Goal: Information Seeking & Learning: Learn about a topic

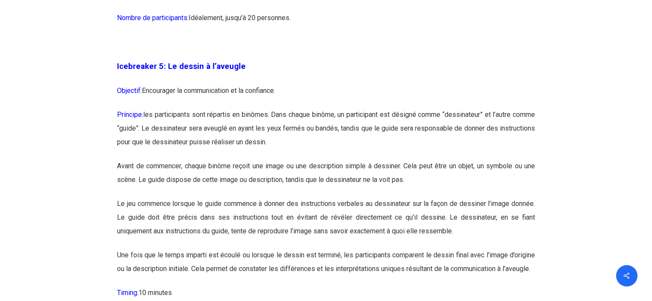
scroll to position [1652, 0]
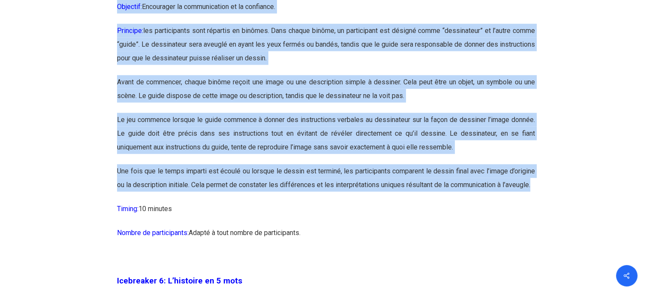
drag, startPoint x: 116, startPoint y: 89, endPoint x: 293, endPoint y: 203, distance: 211.6
copy div "Loremipsum 1: Do sitame c a’elitsed Doeiusmo: Temporinci ut laboreetdolor ma al…"
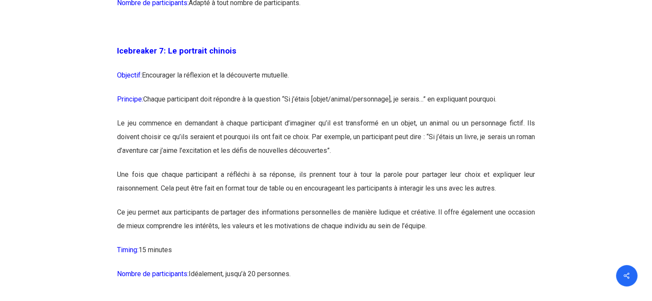
scroll to position [2209, 0]
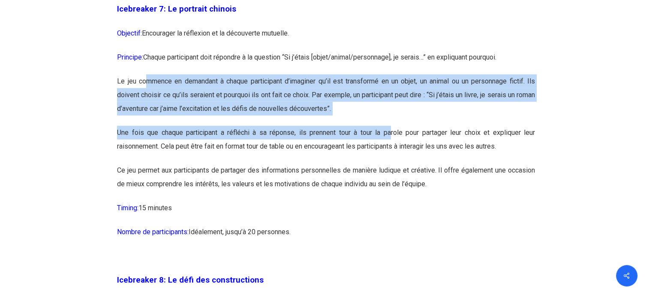
drag, startPoint x: 144, startPoint y: 108, endPoint x: 391, endPoint y: 156, distance: 251.5
click at [391, 156] on p "Une fois que chaque participant a réfléchi à sa réponse, ils prennent tour à to…" at bounding box center [326, 145] width 418 height 38
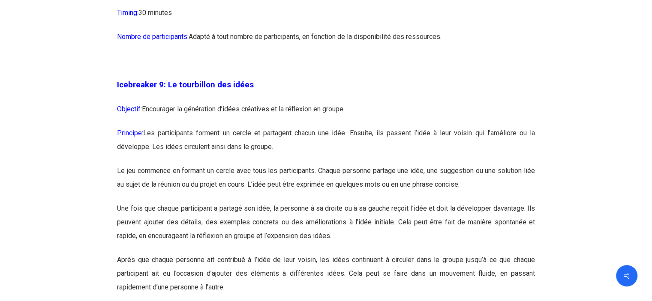
scroll to position [2808, 0]
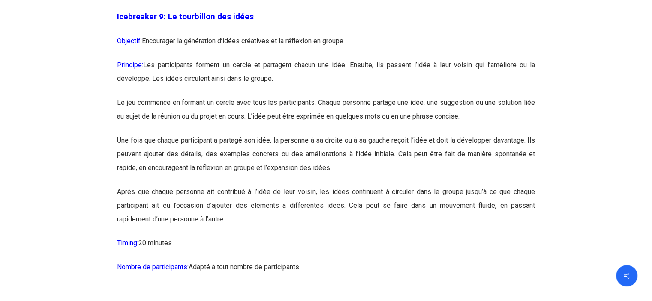
click at [243, 236] on p "Après que chaque personne ait contribué à l’idée de leur voisin, les idées cont…" at bounding box center [326, 210] width 418 height 51
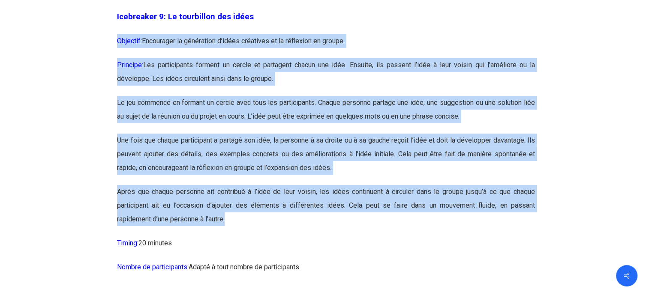
drag, startPoint x: 243, startPoint y: 244, endPoint x: 115, endPoint y: 75, distance: 212.2
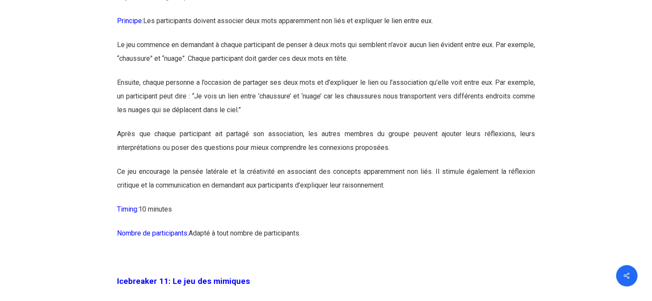
click at [375, 164] on p "Après que chaque participant ait partagé son association, les autres membres du…" at bounding box center [326, 146] width 418 height 38
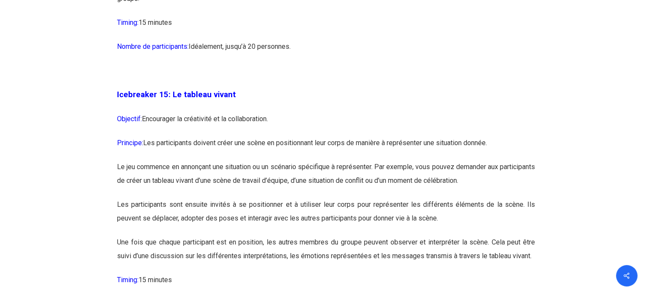
scroll to position [4393, 0]
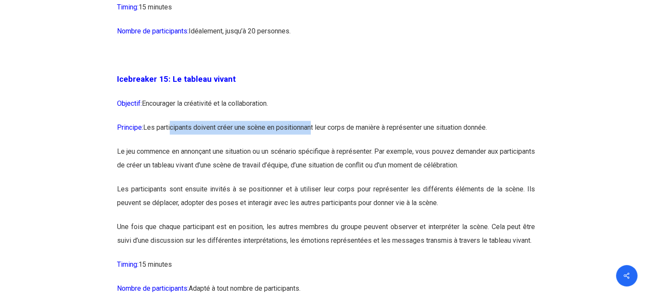
drag, startPoint x: 171, startPoint y: 153, endPoint x: 315, endPoint y: 159, distance: 144.0
click at [315, 145] on p "Principe: Les participants doivent créer une scène en positionnant leur corps d…" at bounding box center [326, 133] width 418 height 24
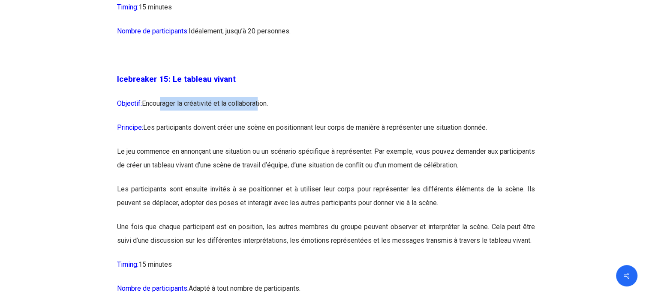
drag, startPoint x: 161, startPoint y: 128, endPoint x: 259, endPoint y: 136, distance: 98.0
click at [259, 121] on p "Objectif: Encourager la créativité et la collaboration." at bounding box center [326, 109] width 418 height 24
click at [317, 121] on p "Objectif: Encourager la créativité et la collaboration." at bounding box center [326, 109] width 418 height 24
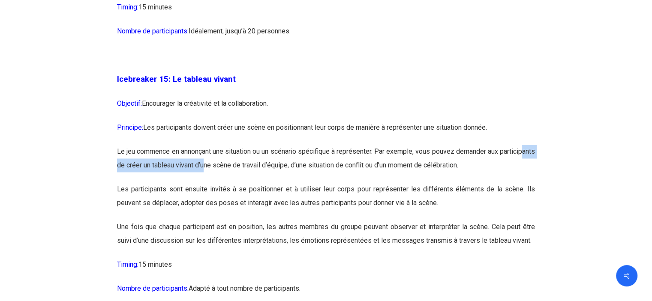
drag, startPoint x: 139, startPoint y: 192, endPoint x: 245, endPoint y: 198, distance: 106.4
click at [245, 182] on p "Le jeu commence en annonçant une situation ou un scénario spécifique à représen…" at bounding box center [326, 164] width 418 height 38
click at [233, 213] on p "Les participants sont ensuite invités à se positionner et à utiliser leur corps…" at bounding box center [326, 201] width 418 height 38
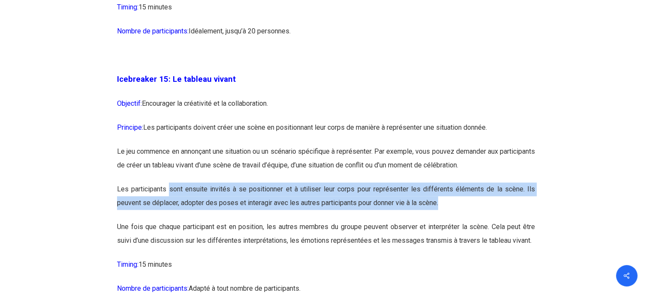
drag, startPoint x: 170, startPoint y: 218, endPoint x: 482, endPoint y: 233, distance: 311.8
click at [464, 220] on p "Les participants sont ensuite invités à se positionner et à utiliser leur corps…" at bounding box center [326, 201] width 418 height 38
click at [483, 220] on p "Les participants sont ensuite invités à se positionner et à utiliser leur corps…" at bounding box center [326, 201] width 418 height 38
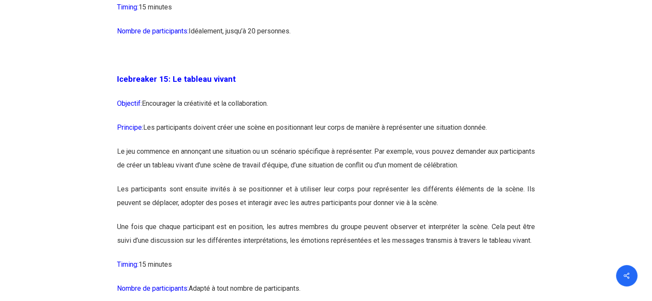
drag, startPoint x: 468, startPoint y: 233, endPoint x: 413, endPoint y: 212, distance: 58.6
click at [413, 212] on p "Les participants sont ensuite invités à se positionner et à utiliser leur corps…" at bounding box center [326, 201] width 418 height 38
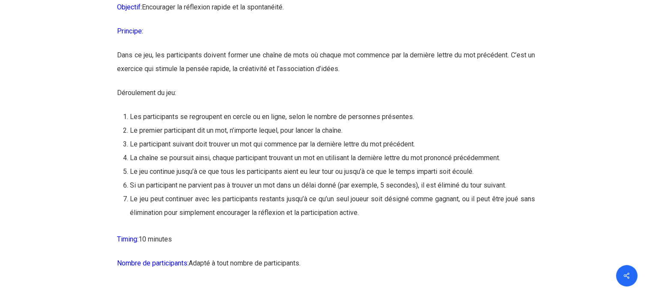
scroll to position [7606, 0]
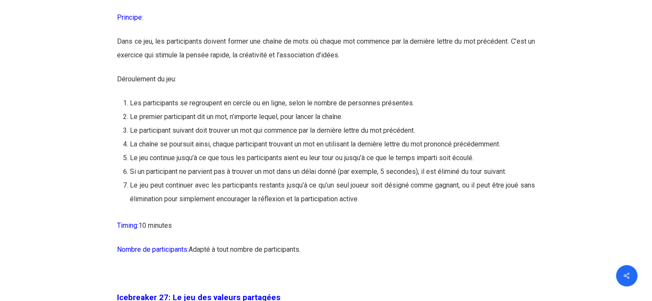
click at [374, 206] on li "Le jeu peut continuer avec les participants restants jusqu’à ce qu’un seul joue…" at bounding box center [332, 192] width 405 height 27
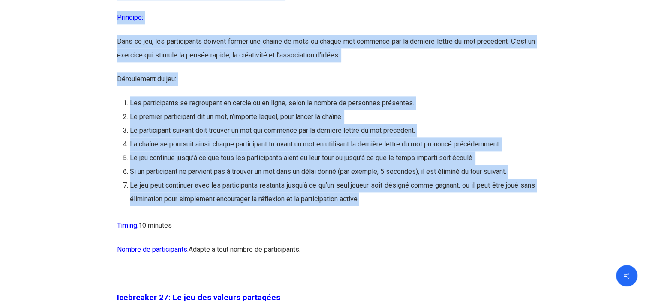
drag, startPoint x: 391, startPoint y: 242, endPoint x: 113, endPoint y: 17, distance: 357.3
copy div "Loremipsum 06: Do sit ame cons ad elitsed Doeiusmo: Temporinci ut laboreetd mag…"
